Goal: Task Accomplishment & Management: Complete application form

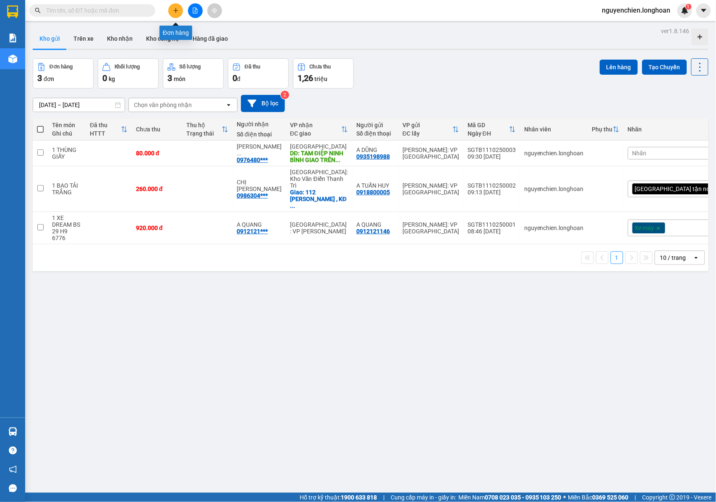
click at [177, 10] on icon "plus" at bounding box center [176, 11] width 6 height 6
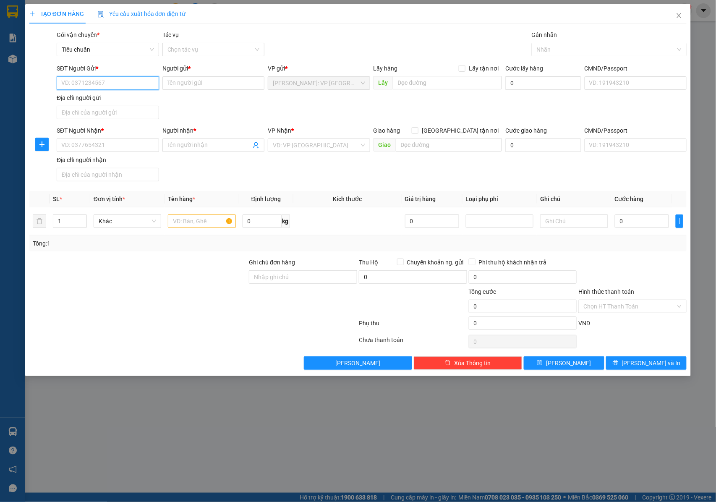
click at [115, 89] on input "SĐT Người Gửi *" at bounding box center [108, 82] width 102 height 13
type input "0908395385"
click at [115, 99] on div "0908395385 - [GEOGRAPHIC_DATA]" at bounding box center [109, 100] width 94 height 9
type input "[PERSON_NAME]"
drag, startPoint x: 126, startPoint y: 78, endPoint x: 94, endPoint y: 82, distance: 32.2
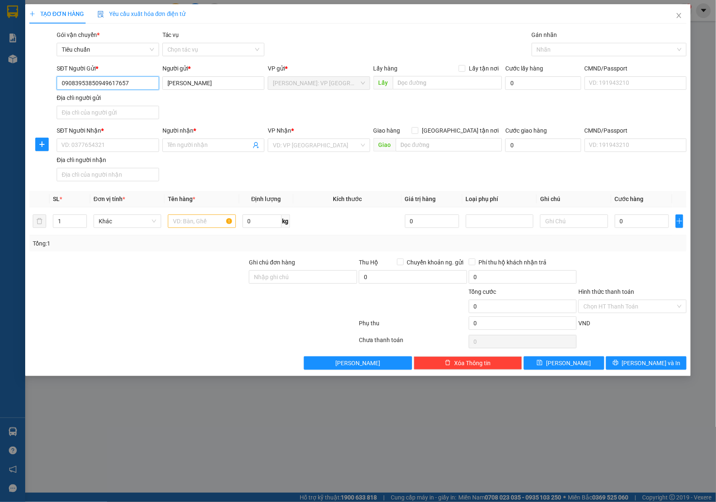
click at [94, 82] on input "09083953850949617657" at bounding box center [108, 82] width 102 height 13
type input "0908395385"
click at [104, 146] on input "SĐT Người Nhận *" at bounding box center [108, 144] width 102 height 13
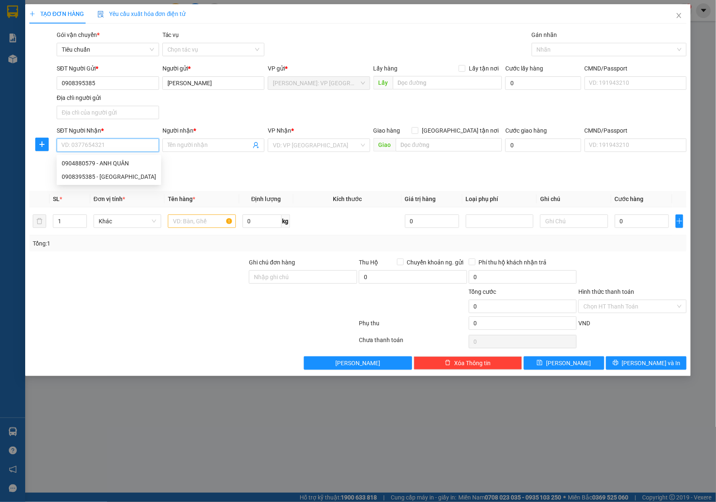
paste input "0949617657"
click at [128, 149] on input "0949617657" at bounding box center [108, 144] width 102 height 13
type input "0949617657"
click at [182, 146] on input "Người nhận *" at bounding box center [209, 145] width 84 height 9
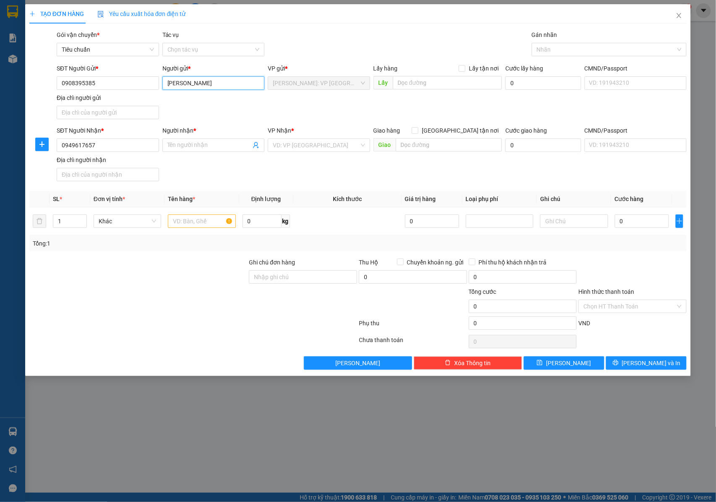
click at [207, 81] on input "[PERSON_NAME]" at bounding box center [213, 82] width 102 height 13
type input "[PERSON_NAME]- BIG MART"
click at [194, 149] on input "Người nhận *" at bounding box center [209, 145] width 84 height 9
type input "[PERSON_NAME]"
click at [280, 146] on input "search" at bounding box center [316, 145] width 86 height 13
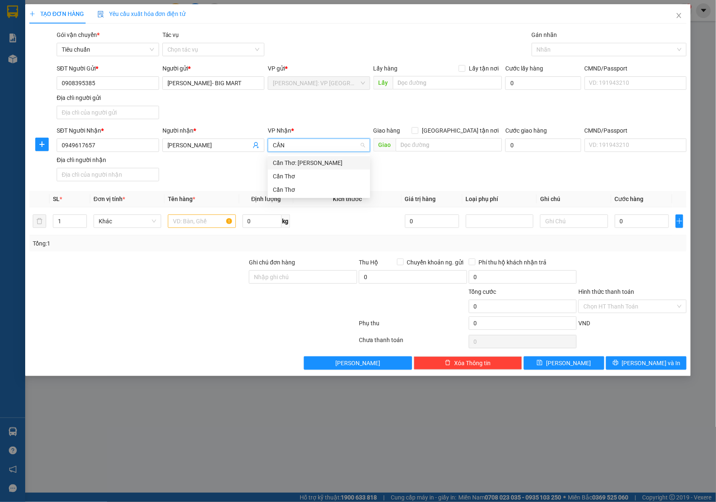
type input "CẦN"
click at [289, 166] on div "Cần Thơ: [PERSON_NAME]" at bounding box center [319, 162] width 92 height 9
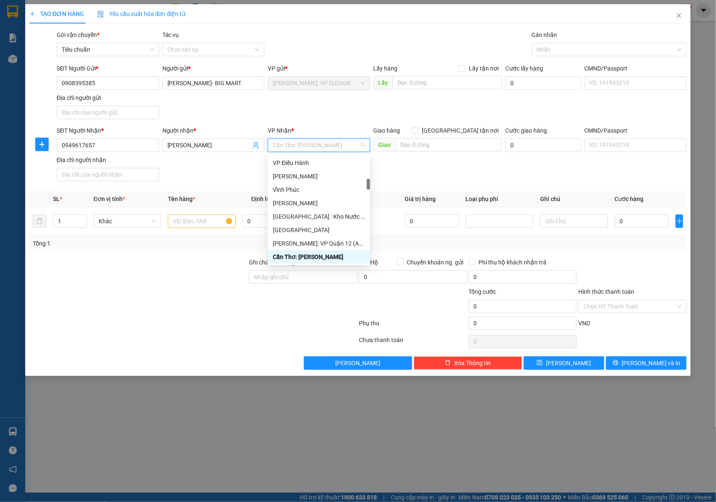
drag, startPoint x: 300, startPoint y: 257, endPoint x: 358, endPoint y: 226, distance: 65.3
click at [301, 257] on div "Cần Thơ: [PERSON_NAME]" at bounding box center [319, 256] width 92 height 9
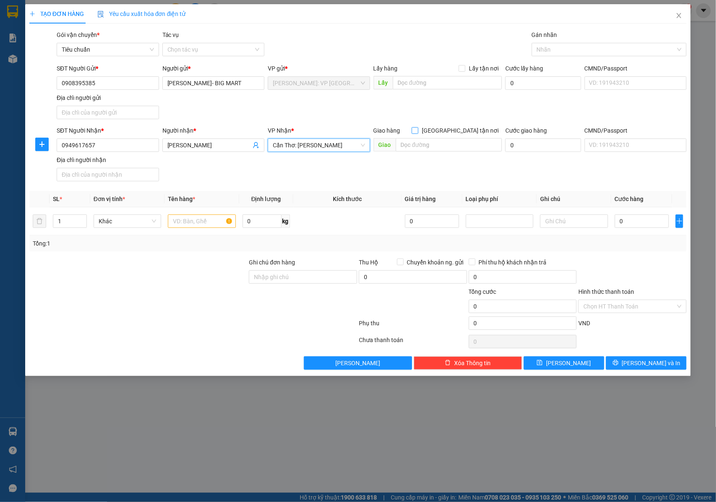
click at [417, 129] on input "[GEOGRAPHIC_DATA] tận nơi" at bounding box center [414, 130] width 6 height 6
checkbox input "true"
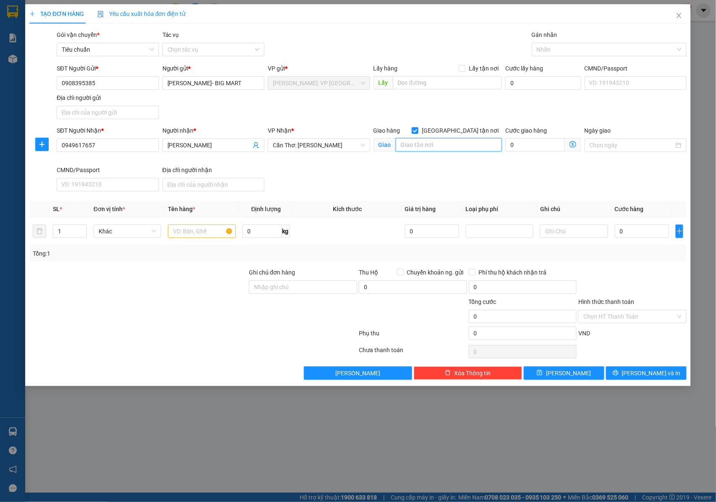
click at [434, 145] on input "text" at bounding box center [449, 144] width 106 height 13
click at [433, 146] on input "text" at bounding box center [449, 144] width 106 height 13
click at [560, 52] on div at bounding box center [605, 49] width 142 height 10
type input "[GEOGRAPHIC_DATA] , AN GIANG : THỬA [STREET_ADDRESS]"
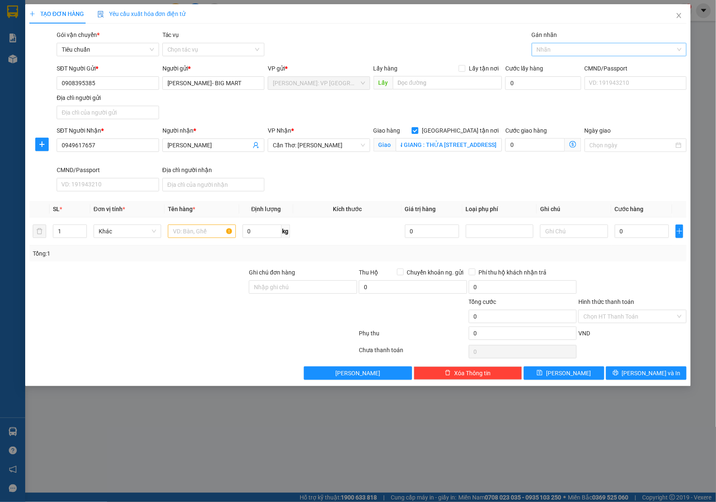
scroll to position [0, 0]
type input "GIAO"
click at [553, 68] on div "[GEOGRAPHIC_DATA] tận nơi" at bounding box center [608, 66] width 145 height 9
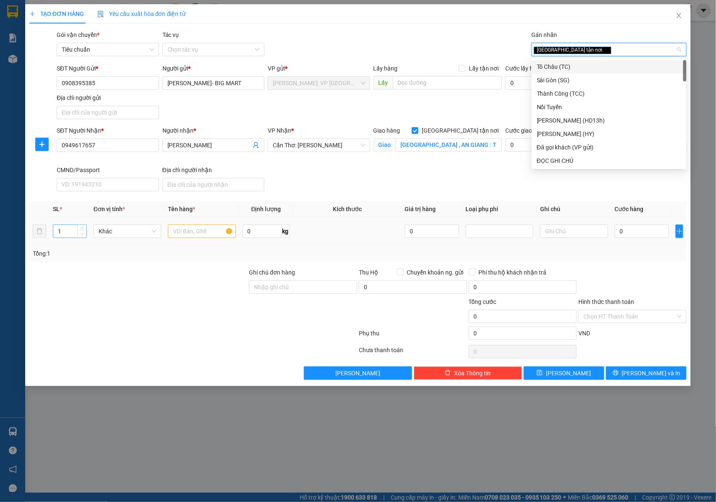
click at [74, 237] on input "1" at bounding box center [69, 231] width 33 height 13
click at [81, 229] on icon "up" at bounding box center [82, 228] width 3 height 2
click at [66, 231] on input "1" at bounding box center [69, 231] width 33 height 13
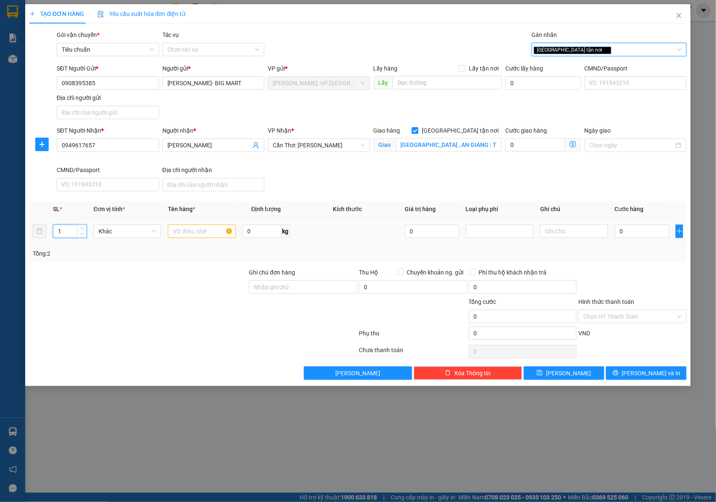
type input "2"
click at [176, 234] on input "text" at bounding box center [202, 230] width 68 height 13
type input "2 KIỆN GIẤY ( XE ĐẨY )"
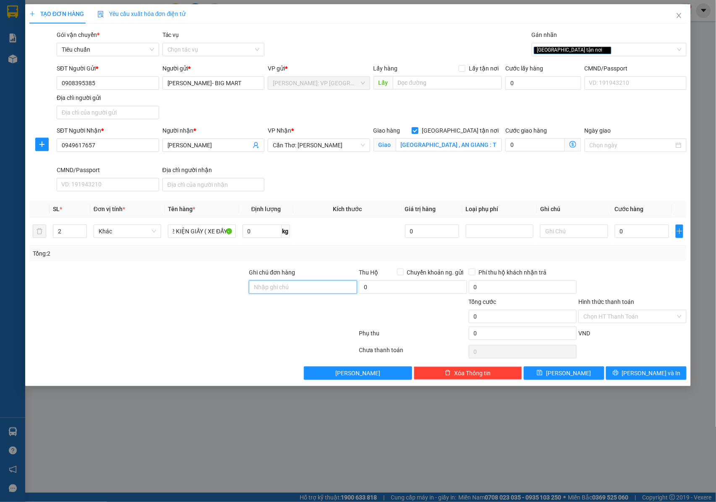
click at [315, 287] on input "Ghi chú đơn hàng" at bounding box center [303, 286] width 108 height 13
type input "NHẬN NGUYÊN KIỆN GIAO NGUYÊN KIỆN, HƯ VỠ K ĐỀN"
click at [648, 233] on input "0" at bounding box center [641, 230] width 54 height 13
type input "1"
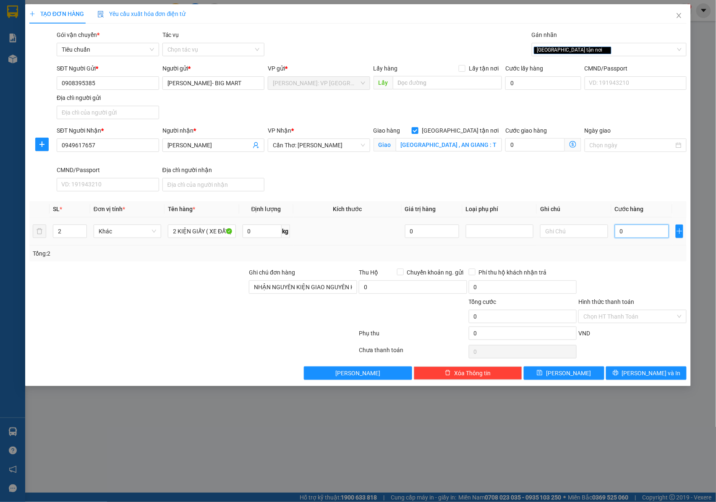
type input "1"
type input "17"
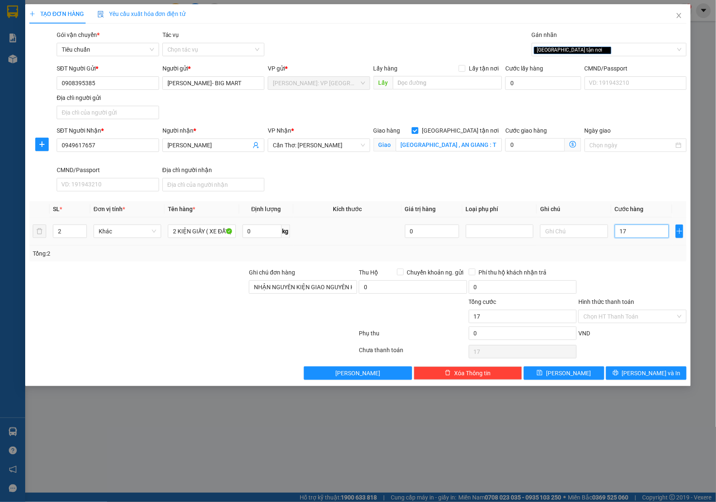
type input "170"
type input "1.700"
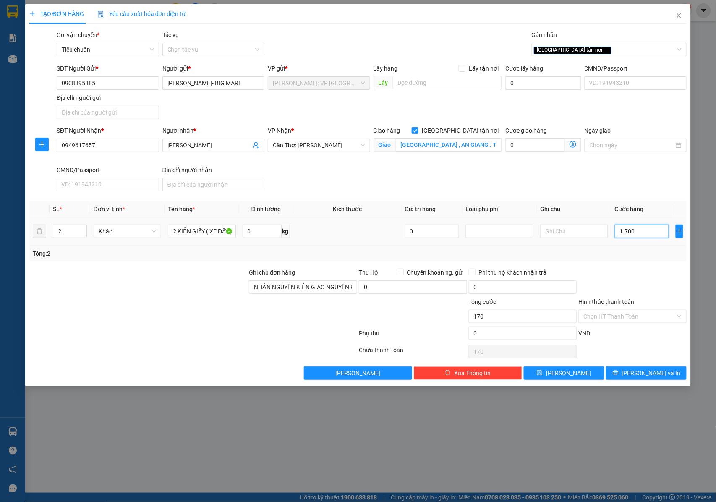
type input "1.700"
type input "17.000"
type input "170.000"
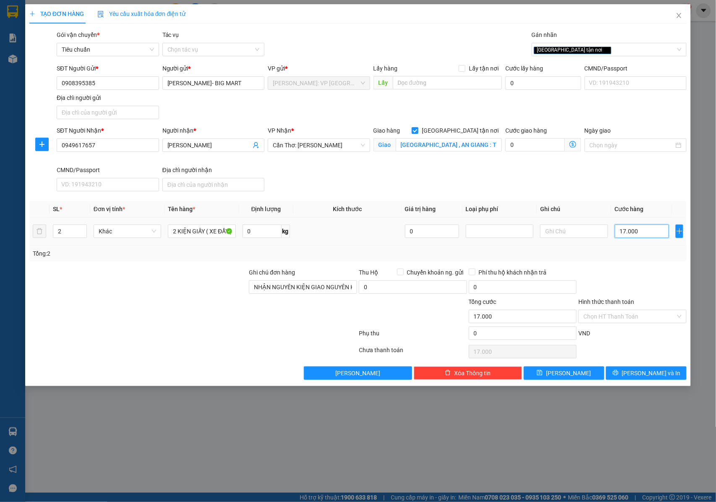
type input "170.000"
click at [618, 373] on icon "printer" at bounding box center [615, 373] width 6 height 6
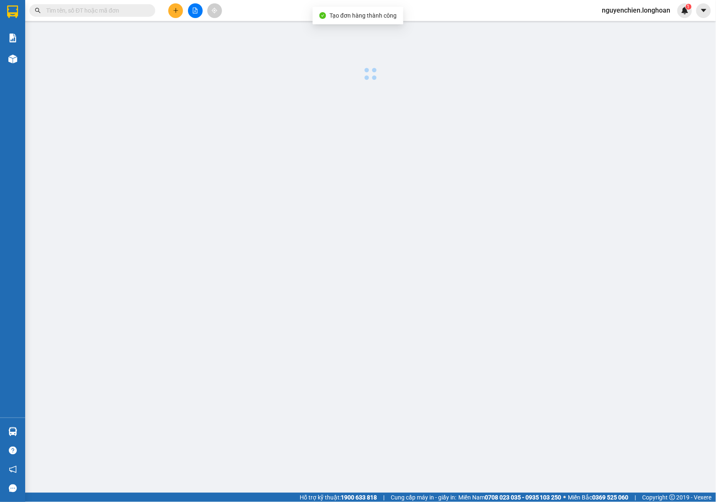
click at [12, 57] on img at bounding box center [12, 59] width 9 height 9
click at [0, 57] on div "Kho hàng mới" at bounding box center [12, 58] width 25 height 21
click at [6, 59] on div at bounding box center [12, 59] width 15 height 15
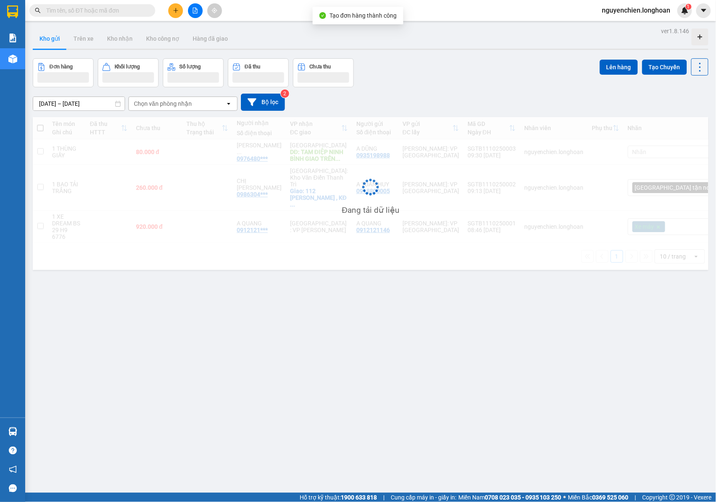
click at [291, 98] on div "[DATE] – [DATE] Press the down arrow key to interact with the calendar and sele…" at bounding box center [370, 102] width 675 height 17
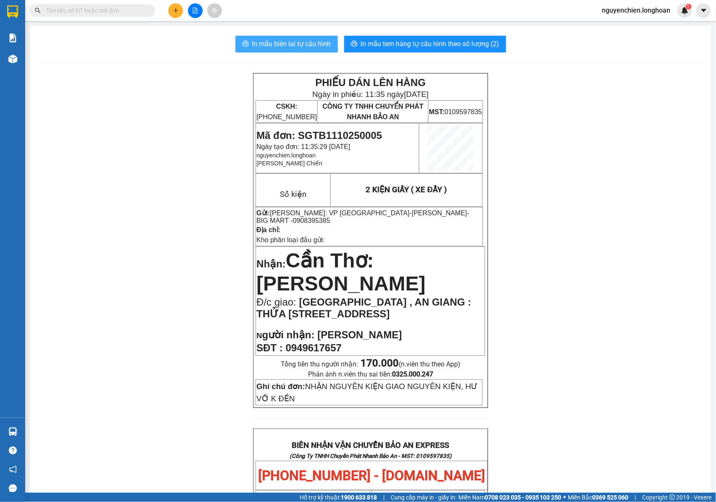
click at [286, 41] on span "In mẫu biên lai tự cấu hình" at bounding box center [291, 44] width 79 height 10
click at [403, 286] on p "Nhận: Cần Thơ: Kho Ninh Kiều" at bounding box center [370, 271] width 228 height 47
